Goal: Find specific page/section: Find specific page/section

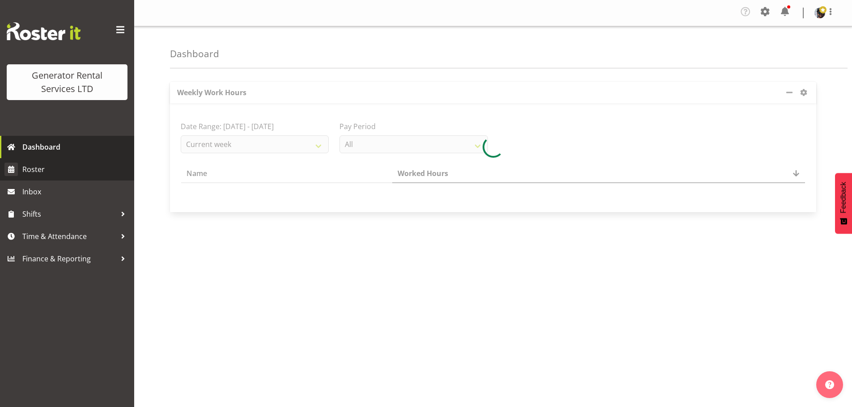
click at [60, 161] on link "Roster" at bounding box center [67, 169] width 134 height 22
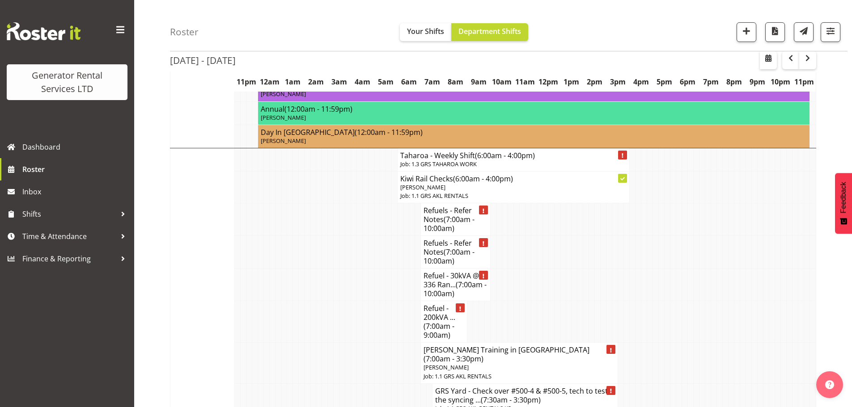
scroll to position [1162, 0]
